Goal: Find specific page/section: Find specific page/section

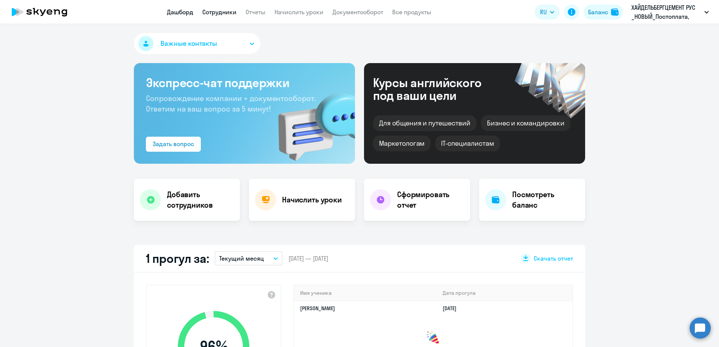
select select "30"
click at [230, 10] on link "Сотрудники" at bounding box center [219, 12] width 34 height 8
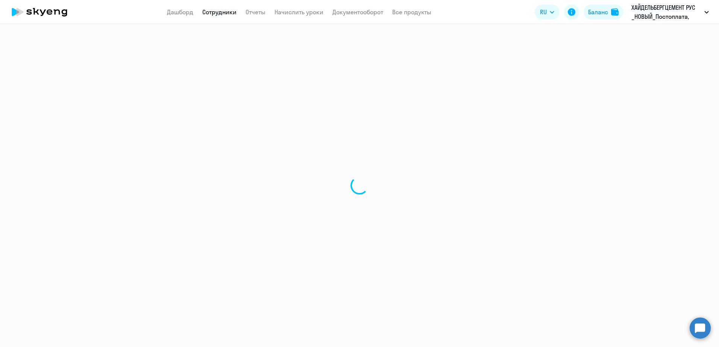
select select "30"
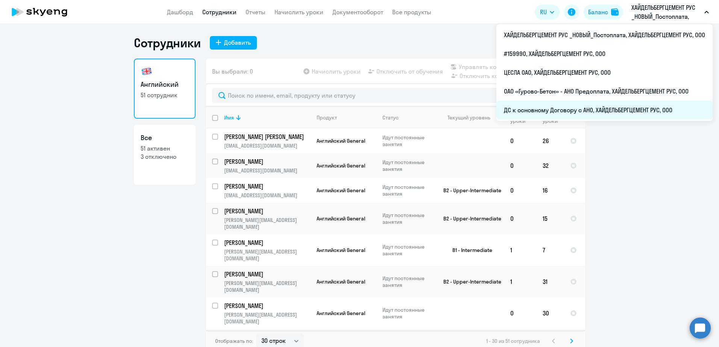
click at [593, 109] on li "ДС к основному Договору с АНО, ХАЙДЕЛЬБЕРГЦЕМЕНТ РУС, ООО" at bounding box center [604, 110] width 216 height 19
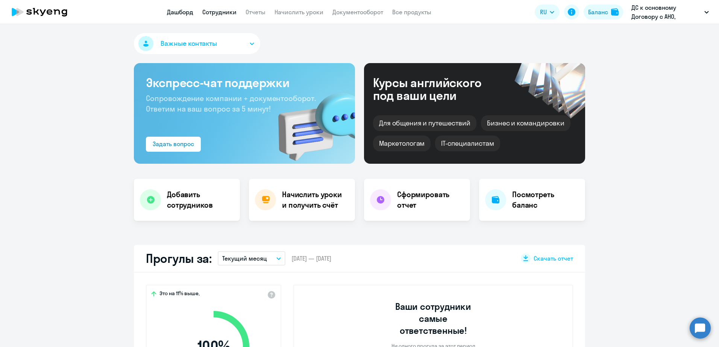
drag, startPoint x: 233, startPoint y: 19, endPoint x: 233, endPoint y: 13, distance: 5.7
click at [233, 19] on app-header "Дашборд Сотрудники Отчеты Начислить уроки Документооборот Все продукты Дашборд …" at bounding box center [359, 12] width 719 height 24
click at [234, 13] on link "Сотрудники" at bounding box center [219, 12] width 34 height 8
select select "30"
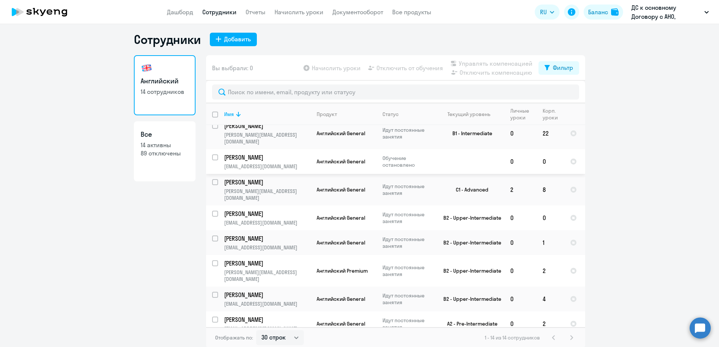
scroll to position [5, 0]
